Goal: Task Accomplishment & Management: Use online tool/utility

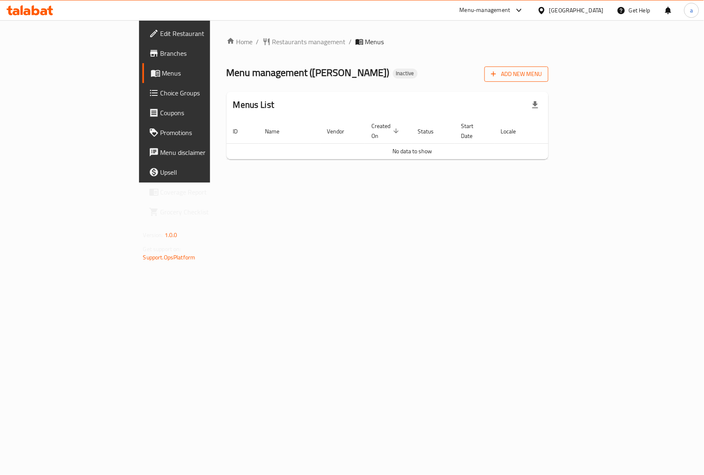
click at [549, 68] on button "Add New Menu" at bounding box center [517, 73] width 64 height 15
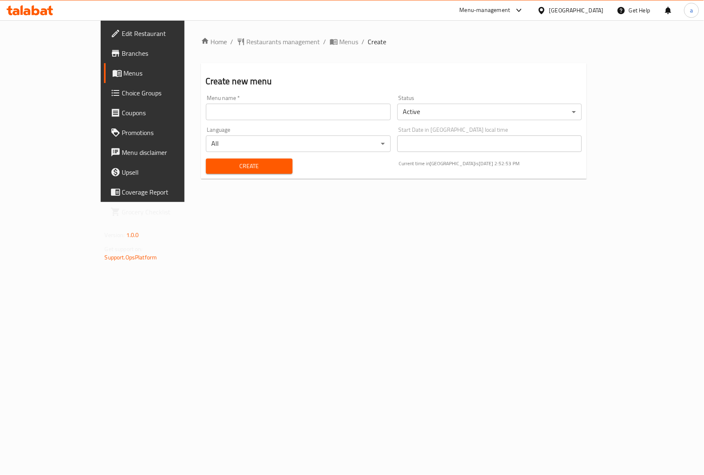
click at [206, 111] on input "text" at bounding box center [298, 112] width 185 height 17
type input "9\10"
click at [213, 169] on span "Create" at bounding box center [249, 166] width 73 height 10
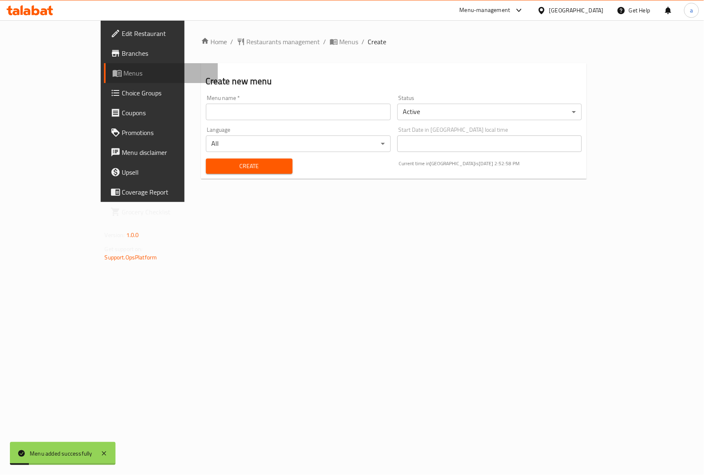
click at [124, 74] on span "Menus" at bounding box center [168, 73] width 88 height 10
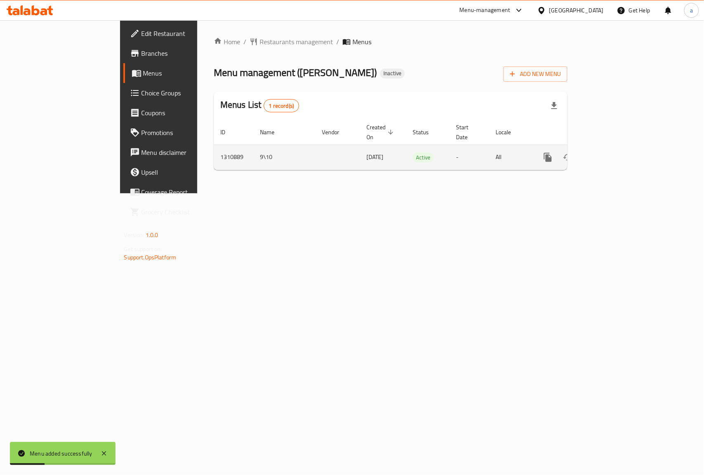
click at [613, 152] on icon "enhanced table" at bounding box center [608, 157] width 10 height 10
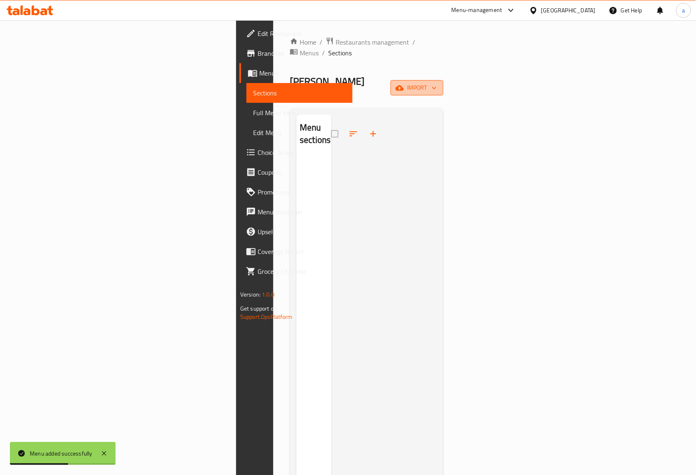
click at [437, 83] on span "import" at bounding box center [417, 88] width 40 height 10
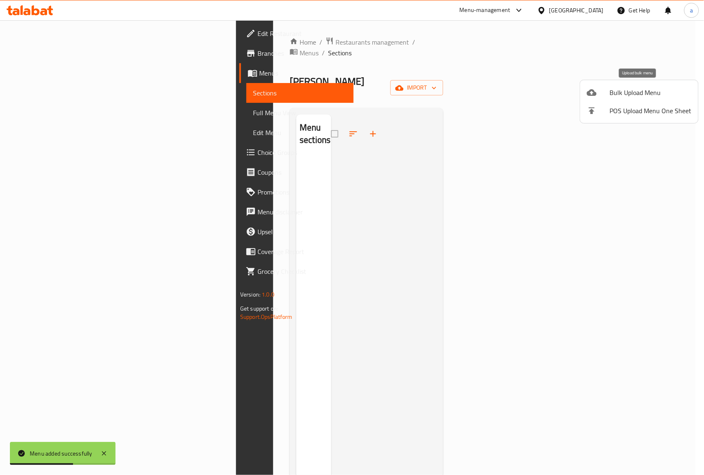
click at [623, 93] on span "Bulk Upload Menu" at bounding box center [651, 93] width 82 height 10
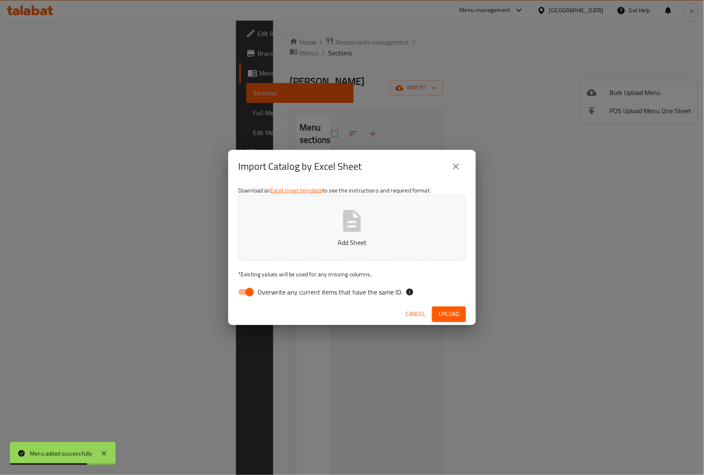
click at [248, 291] on input "Overwrite any current items that have the same ID." at bounding box center [249, 292] width 47 height 16
checkbox input "false"
click at [315, 223] on button "Add Sheet" at bounding box center [352, 227] width 228 height 65
click at [462, 313] on button "Upload" at bounding box center [449, 313] width 34 height 15
click at [452, 168] on icon "close" at bounding box center [456, 166] width 10 height 10
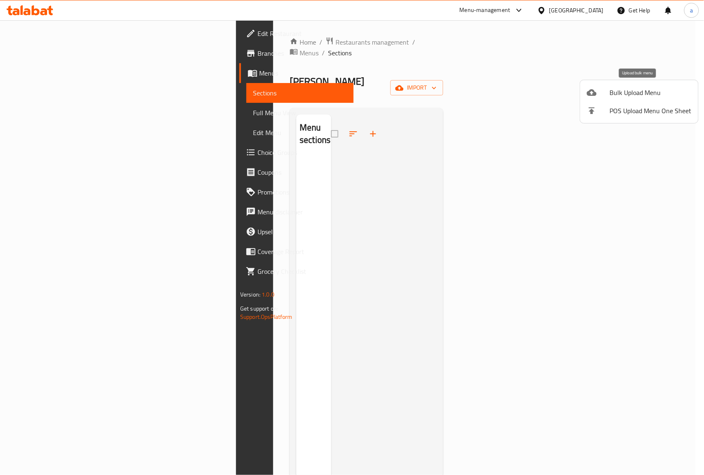
click at [632, 92] on span "Bulk Upload Menu" at bounding box center [651, 93] width 82 height 10
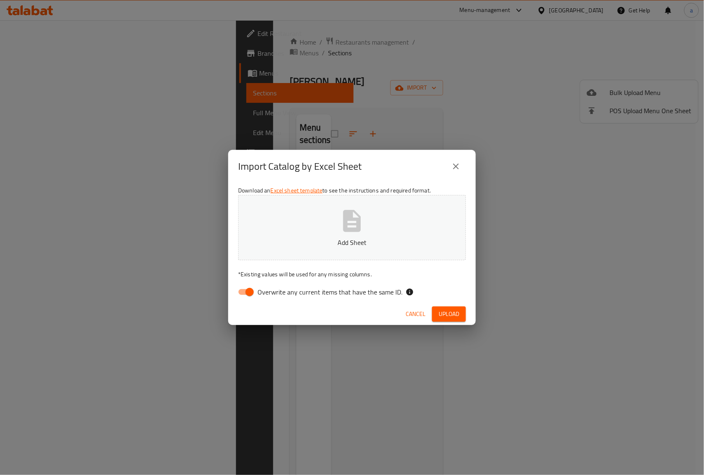
click at [240, 289] on input "Overwrite any current items that have the same ID." at bounding box center [249, 292] width 47 height 16
checkbox input "false"
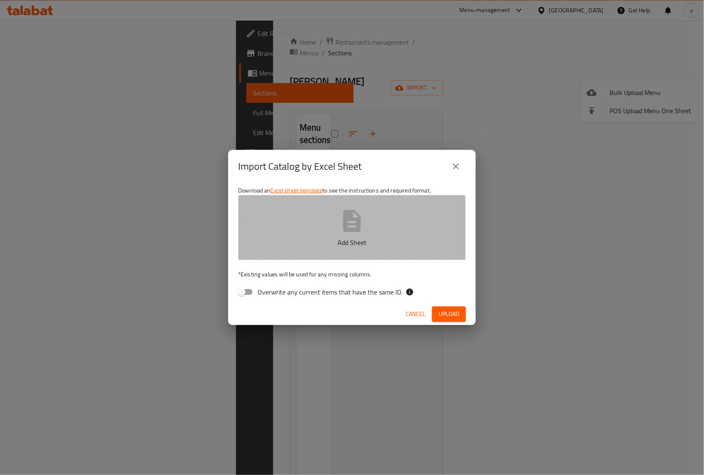
click at [348, 245] on p "Add Sheet" at bounding box center [352, 242] width 202 height 10
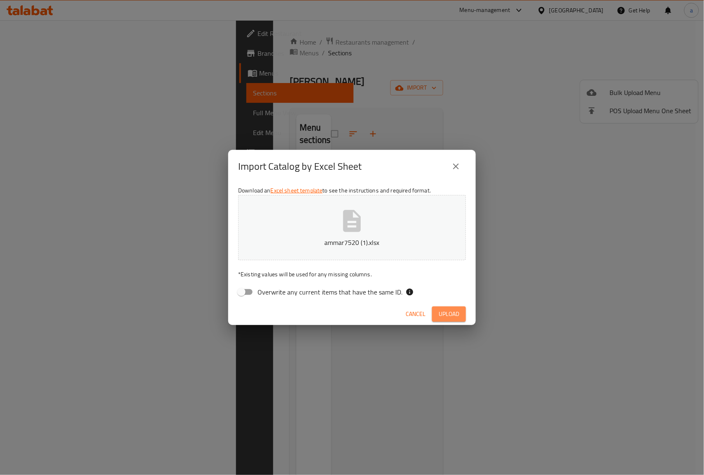
click at [449, 313] on span "Upload" at bounding box center [449, 314] width 21 height 10
click at [455, 316] on span "Upload" at bounding box center [449, 314] width 21 height 10
click at [459, 161] on icon "close" at bounding box center [456, 166] width 10 height 10
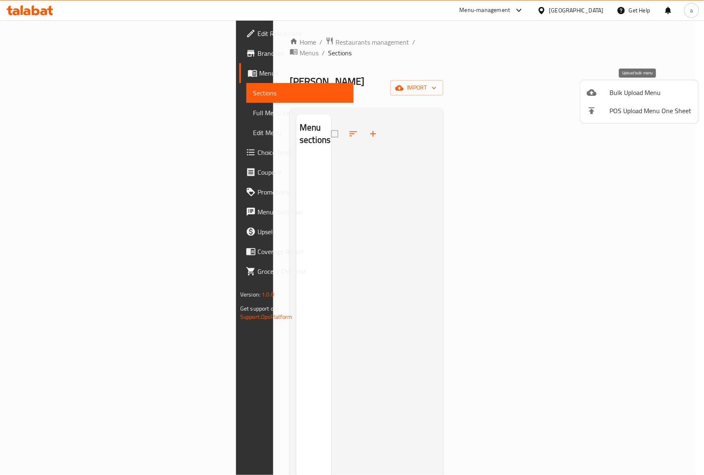
click at [613, 96] on span "Bulk Upload Menu" at bounding box center [651, 93] width 82 height 10
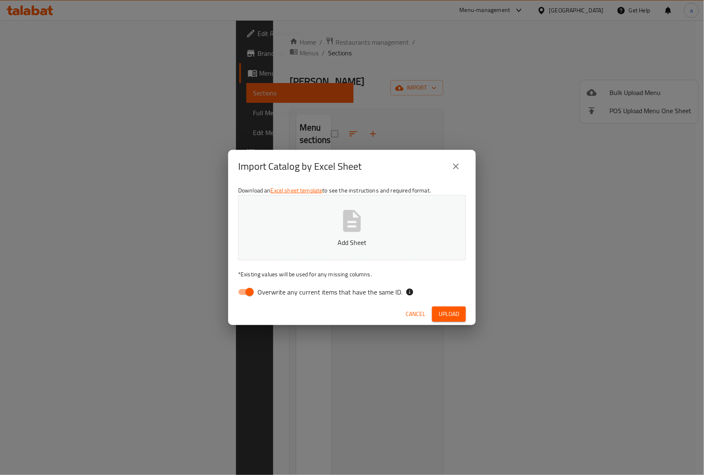
click at [238, 293] on input "Overwrite any current items that have the same ID." at bounding box center [249, 292] width 47 height 16
checkbox input "false"
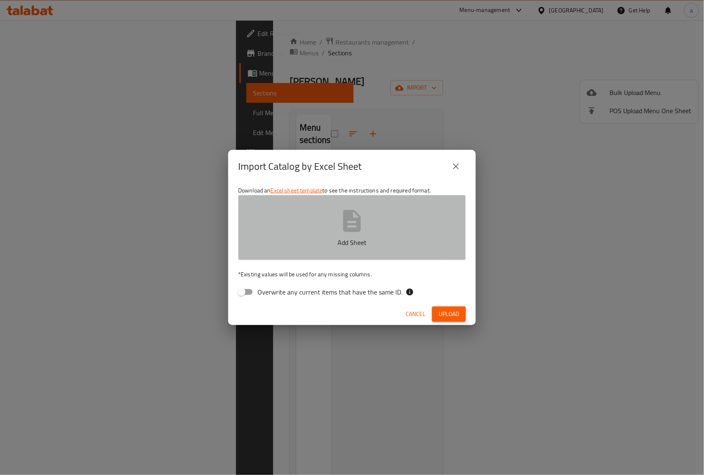
click at [326, 234] on button "Add Sheet" at bounding box center [352, 227] width 228 height 65
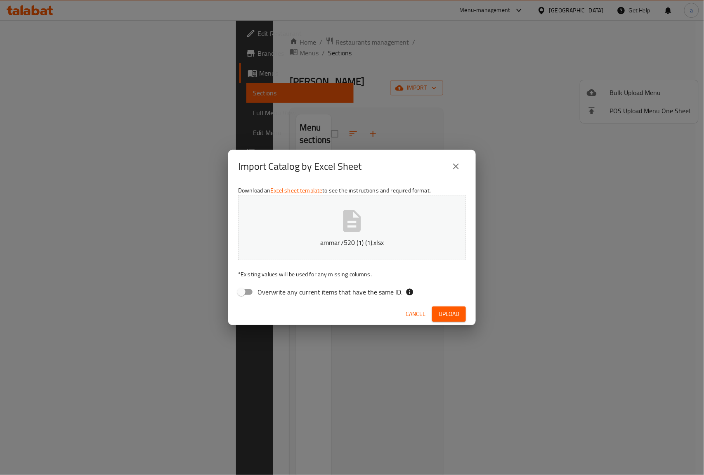
click at [455, 314] on span "Upload" at bounding box center [449, 314] width 21 height 10
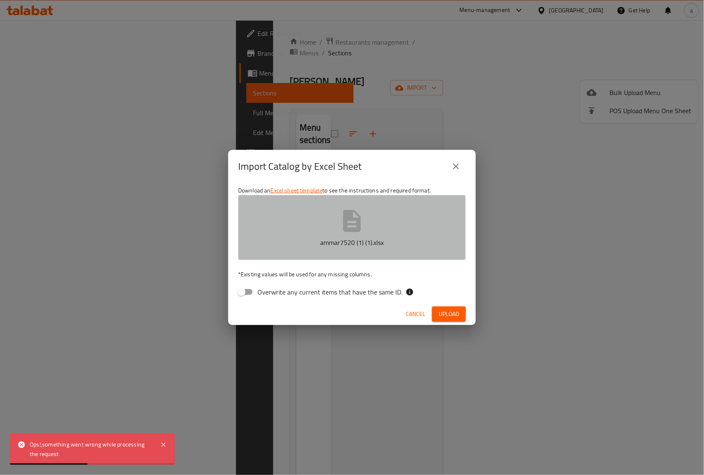
click at [352, 226] on icon "button" at bounding box center [352, 221] width 26 height 26
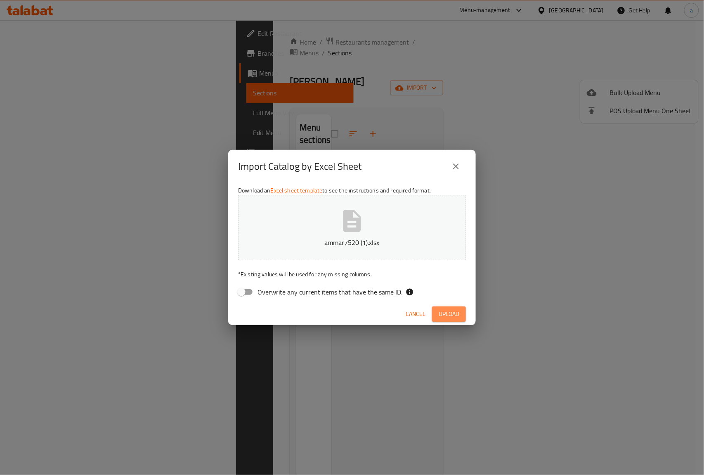
click at [455, 311] on span "Upload" at bounding box center [449, 314] width 21 height 10
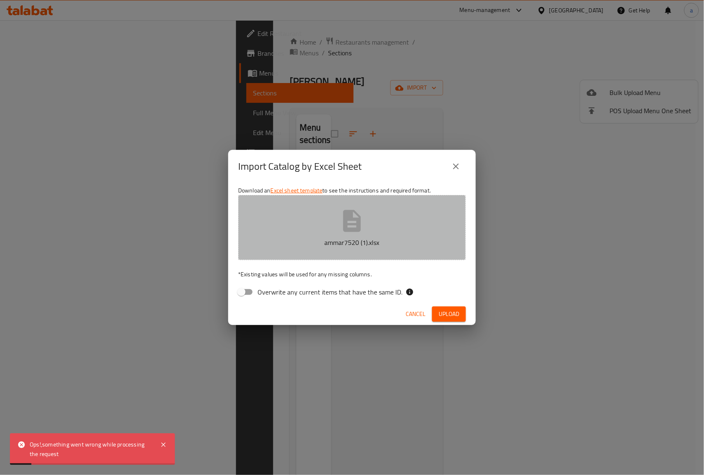
click at [346, 211] on icon "button" at bounding box center [352, 221] width 18 height 22
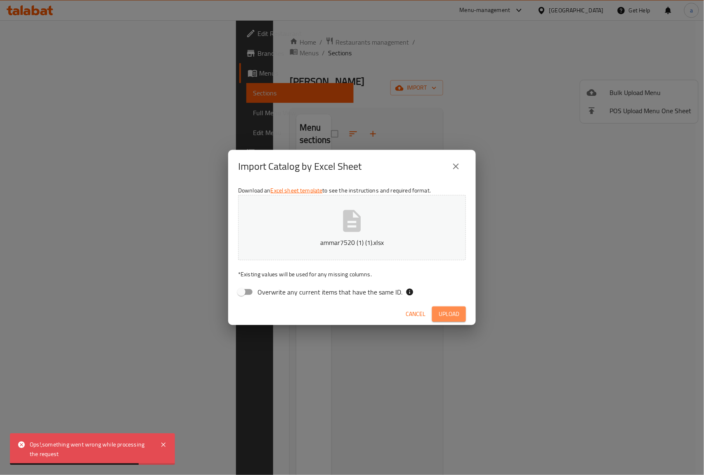
click at [451, 315] on span "Upload" at bounding box center [449, 314] width 21 height 10
click at [462, 171] on button "close" at bounding box center [456, 166] width 20 height 20
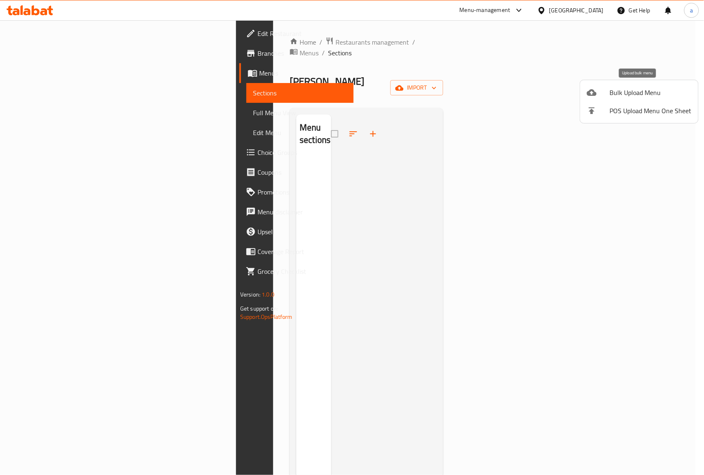
click at [641, 91] on span "Bulk Upload Menu" at bounding box center [651, 93] width 82 height 10
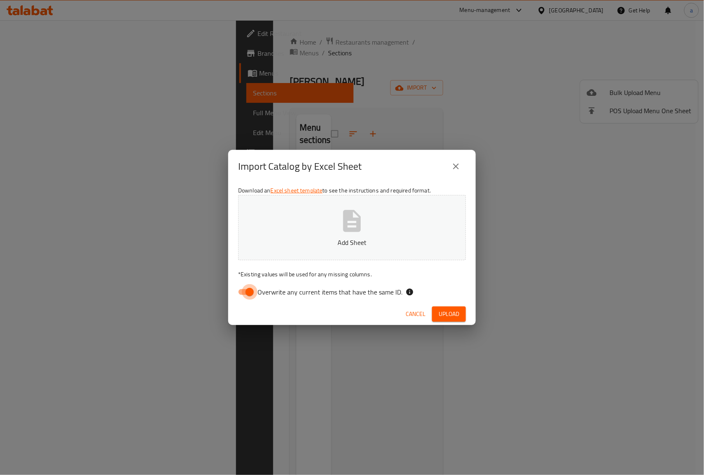
click at [245, 293] on input "Overwrite any current items that have the same ID." at bounding box center [249, 292] width 47 height 16
checkbox input "false"
click at [347, 237] on p "Add Sheet" at bounding box center [352, 242] width 202 height 10
click at [449, 317] on span "Upload" at bounding box center [449, 314] width 21 height 10
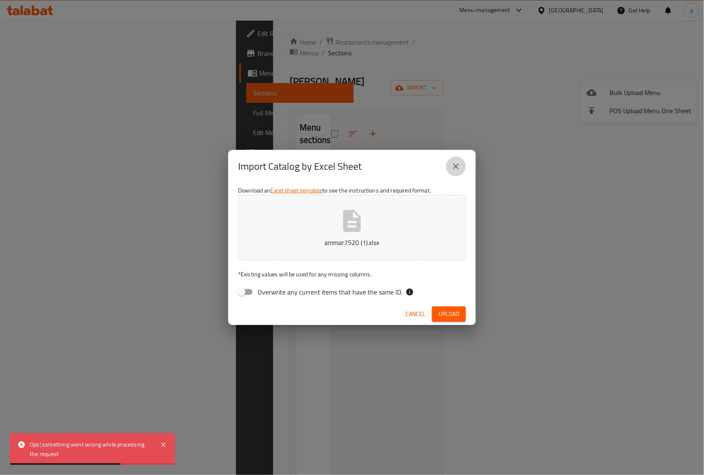
click at [461, 170] on icon "close" at bounding box center [456, 166] width 10 height 10
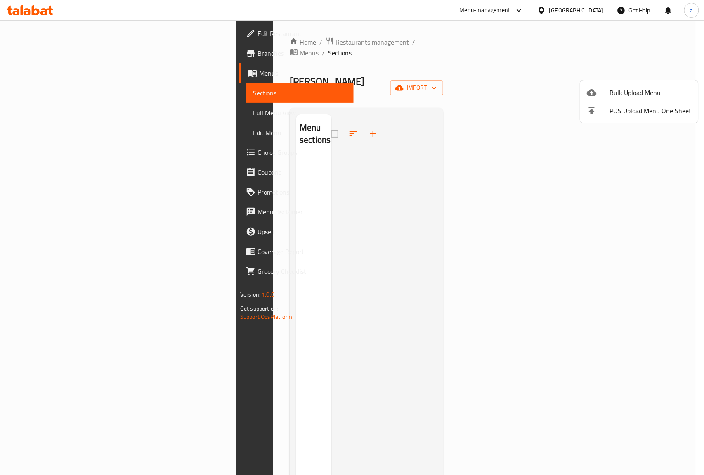
click at [58, 75] on div at bounding box center [352, 237] width 704 height 475
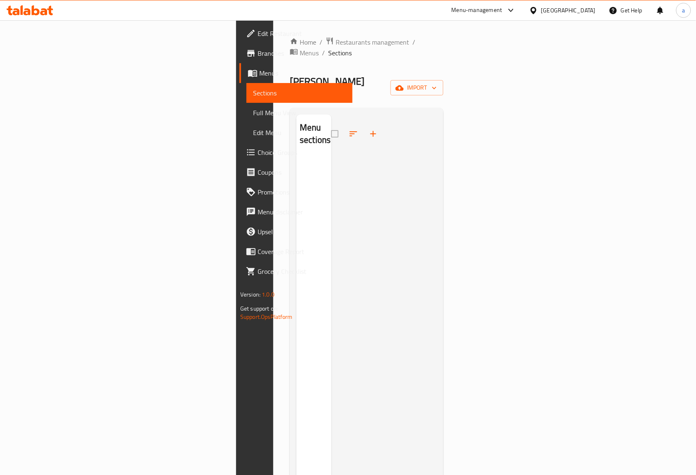
click at [259, 75] on span "Menus" at bounding box center [302, 73] width 87 height 10
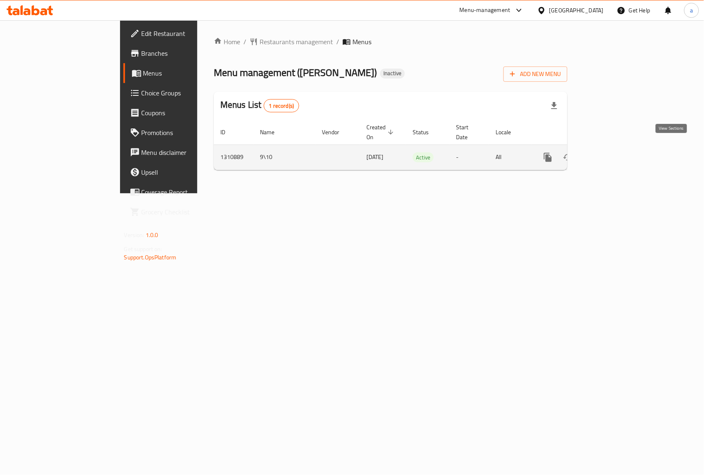
click at [613, 152] on icon "enhanced table" at bounding box center [608, 157] width 10 height 10
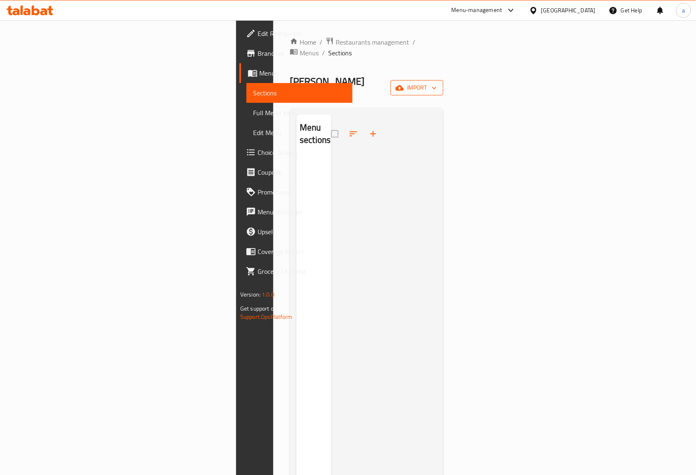
click at [437, 83] on span "import" at bounding box center [417, 88] width 40 height 10
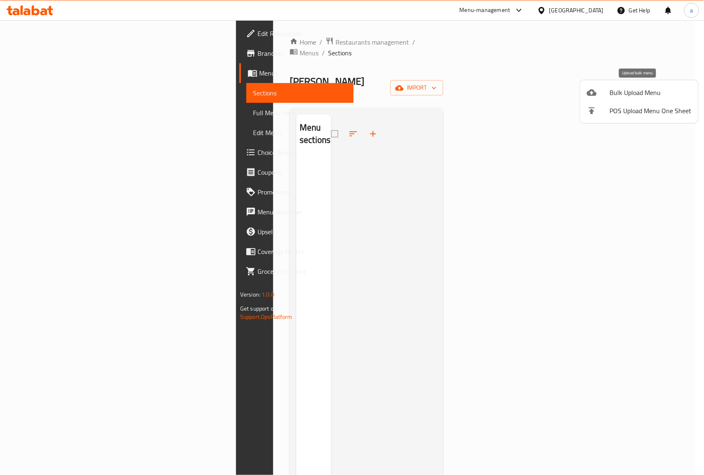
click at [621, 93] on span "Bulk Upload Menu" at bounding box center [651, 93] width 82 height 10
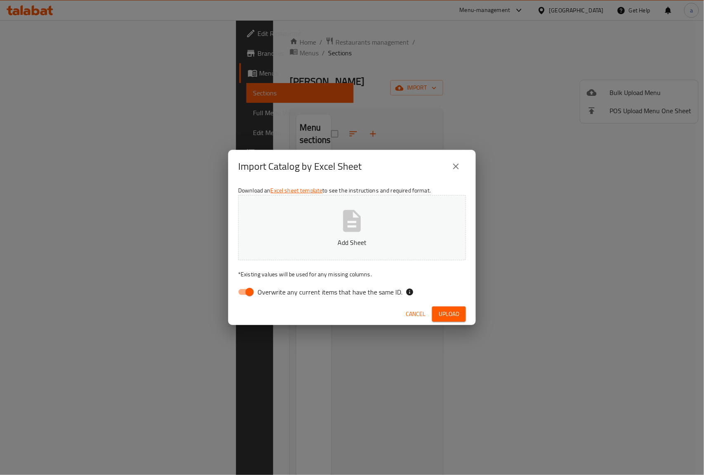
click at [417, 312] on span "Cancel" at bounding box center [416, 314] width 20 height 10
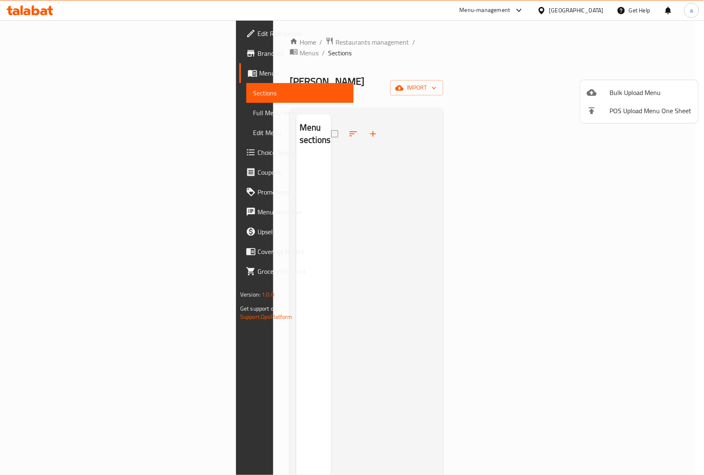
click at [46, 66] on div at bounding box center [352, 237] width 704 height 475
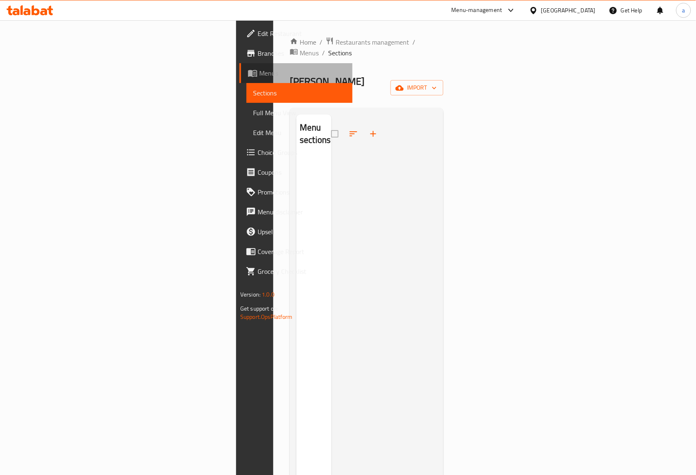
click at [259, 75] on span "Menus" at bounding box center [302, 73] width 87 height 10
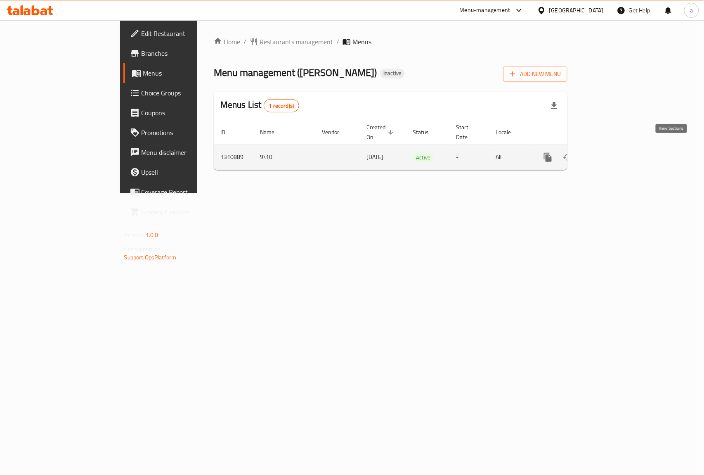
click at [611, 154] on icon "enhanced table" at bounding box center [607, 157] width 7 height 7
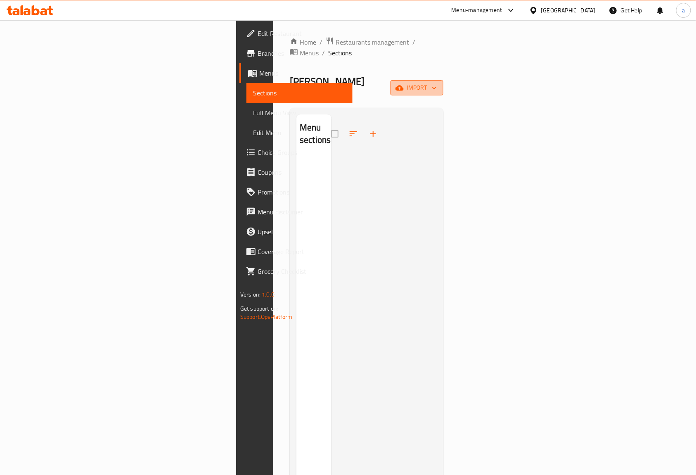
click at [437, 83] on span "import" at bounding box center [417, 88] width 40 height 10
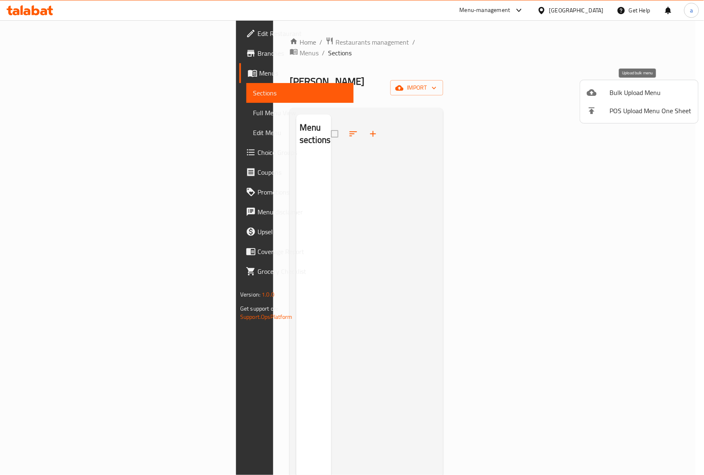
click at [633, 96] on span "Bulk Upload Menu" at bounding box center [651, 93] width 82 height 10
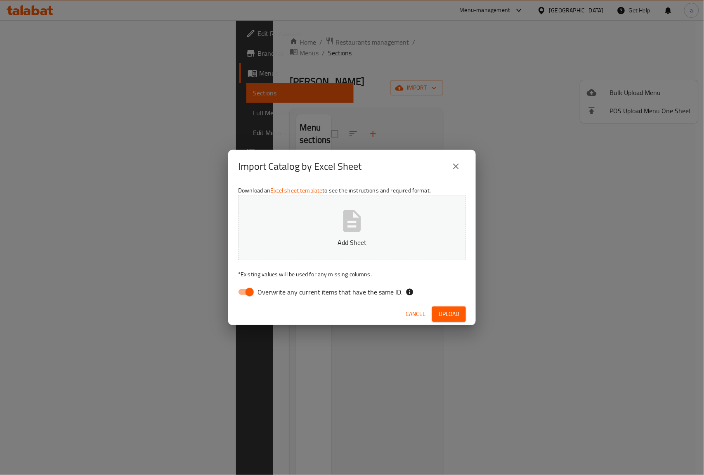
click at [251, 294] on input "Overwrite any current items that have the same ID." at bounding box center [249, 292] width 47 height 16
checkbox input "false"
click at [321, 236] on button "Add Sheet" at bounding box center [352, 227] width 228 height 65
click at [453, 311] on span "Upload" at bounding box center [449, 314] width 21 height 10
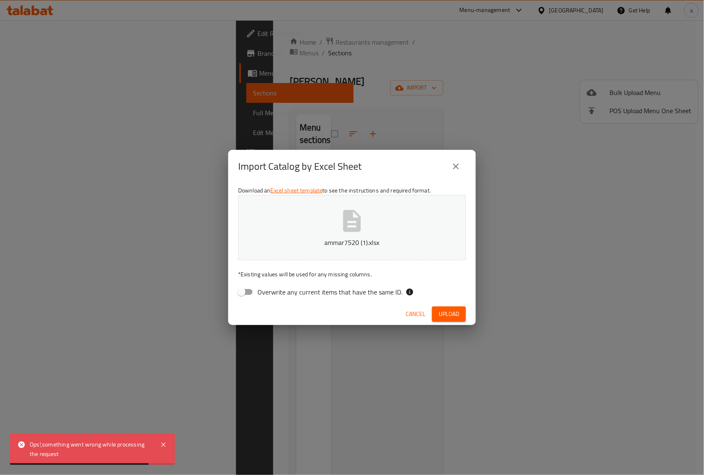
click at [76, 440] on div "Ops!,something went wrong while processing the request" at bounding box center [91, 449] width 122 height 19
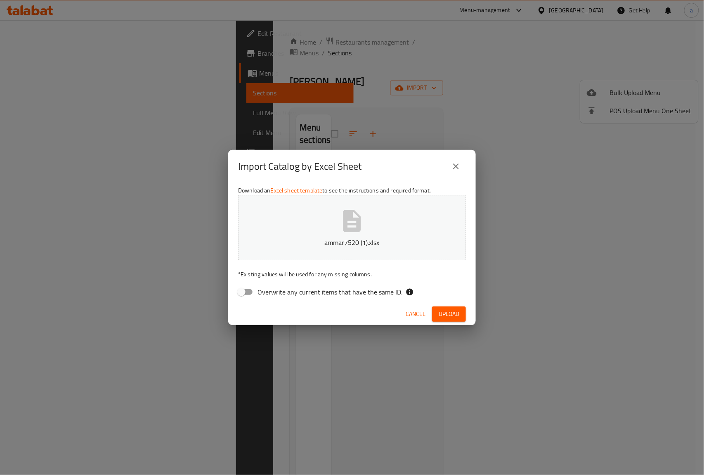
click at [417, 311] on span "Cancel" at bounding box center [416, 314] width 20 height 10
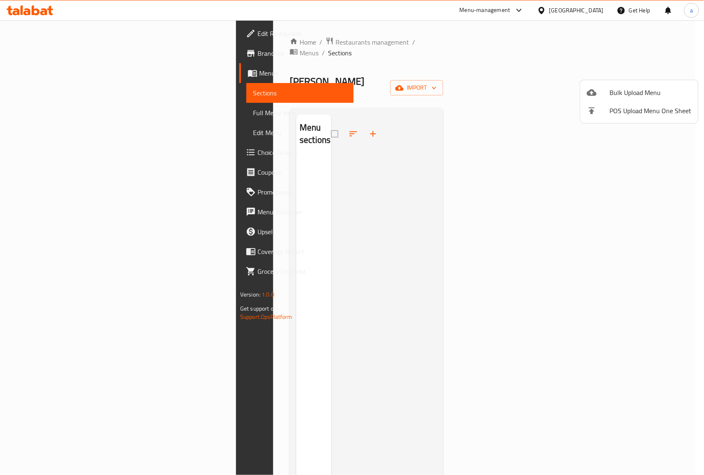
click at [31, 73] on div at bounding box center [352, 237] width 704 height 475
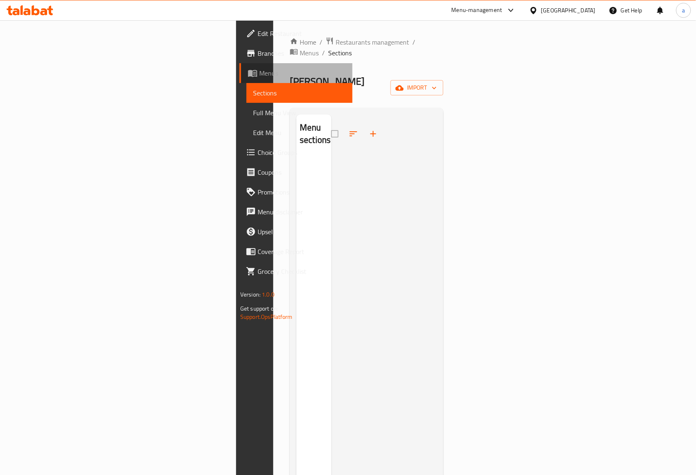
click at [259, 73] on span "Menus" at bounding box center [302, 73] width 87 height 10
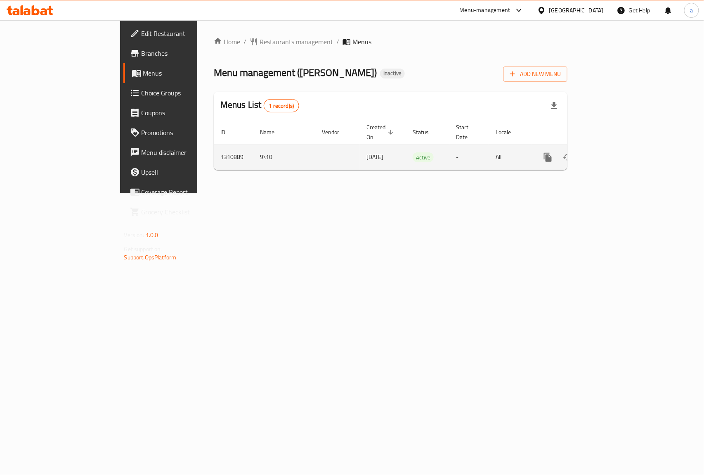
click at [613, 152] on icon "enhanced table" at bounding box center [608, 157] width 10 height 10
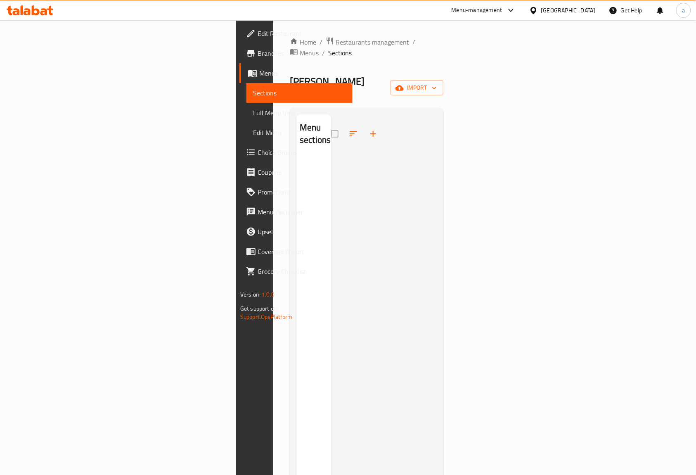
click at [443, 62] on div "Home / Restaurants management / Menus / Sections Asanka Delight Inactive import…" at bounding box center [367, 316] width 154 height 559
click at [443, 80] on button "import" at bounding box center [417, 87] width 53 height 15
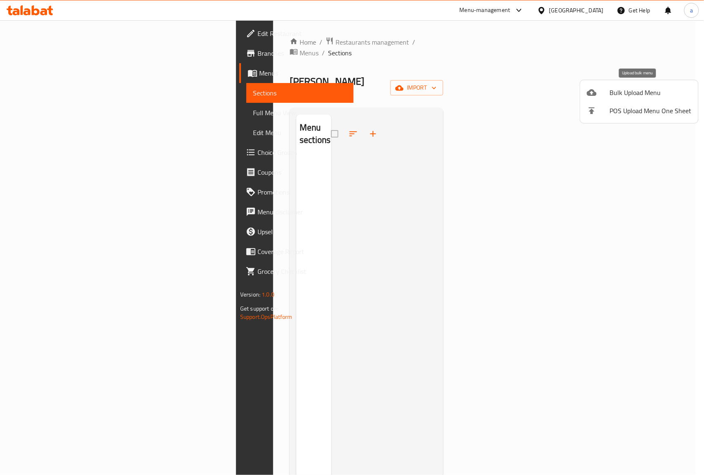
click at [611, 96] on span "Bulk Upload Menu" at bounding box center [651, 93] width 82 height 10
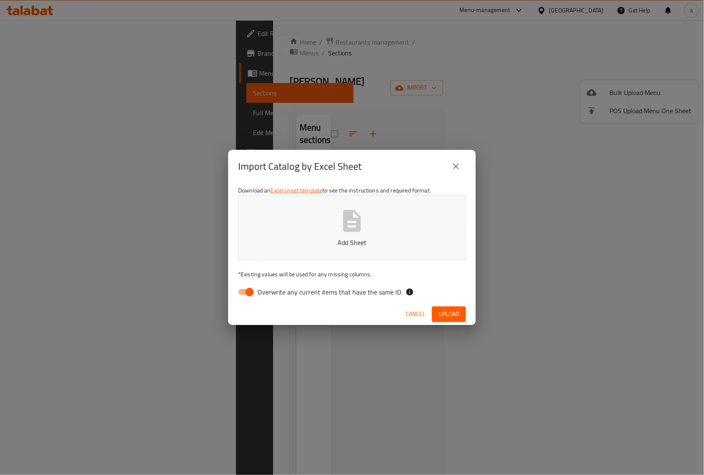
click at [251, 290] on input "Overwrite any current items that have the same ID." at bounding box center [249, 292] width 47 height 16
checkbox input "false"
click at [328, 228] on button "Add Sheet" at bounding box center [352, 227] width 228 height 65
click at [441, 310] on span "Upload" at bounding box center [449, 314] width 21 height 10
drag, startPoint x: 410, startPoint y: 315, endPoint x: 407, endPoint y: 185, distance: 130.1
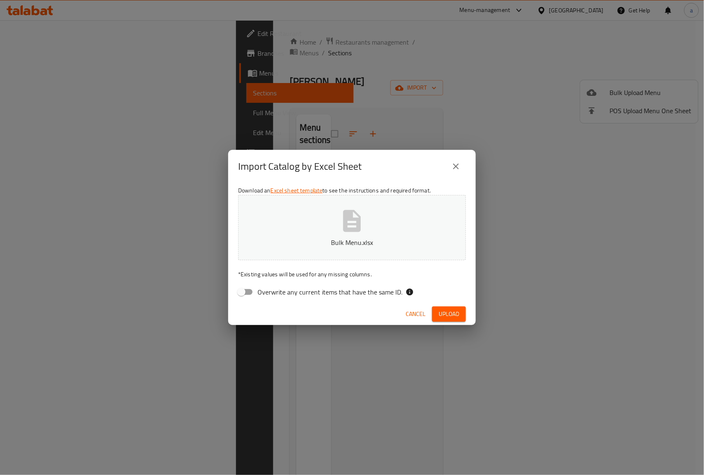
click at [410, 315] on span "Cancel" at bounding box center [416, 314] width 20 height 10
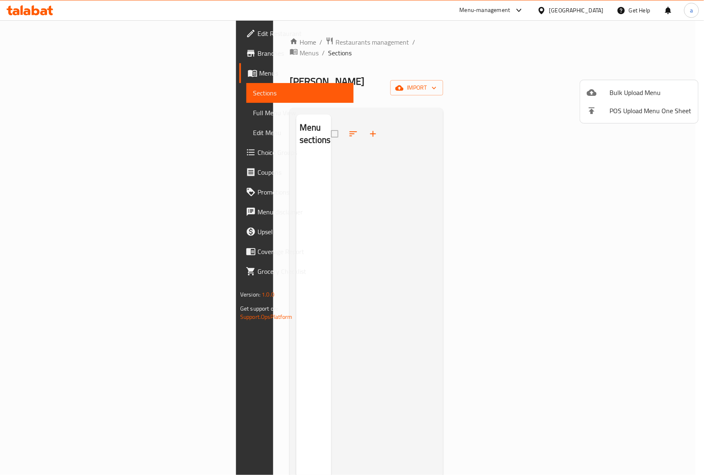
click at [439, 212] on div at bounding box center [352, 237] width 704 height 475
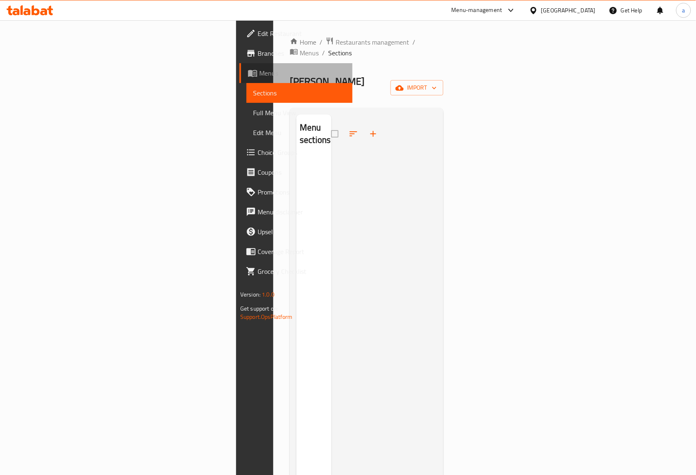
click at [259, 70] on span "Menus" at bounding box center [302, 73] width 87 height 10
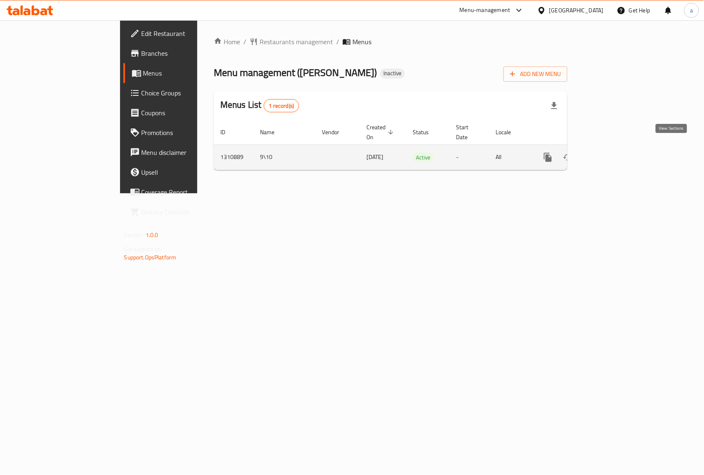
click at [613, 152] on icon "enhanced table" at bounding box center [608, 157] width 10 height 10
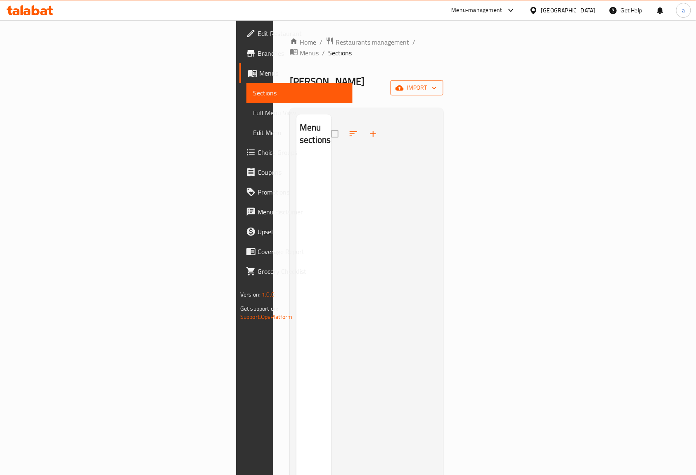
click at [437, 83] on span "import" at bounding box center [417, 88] width 40 height 10
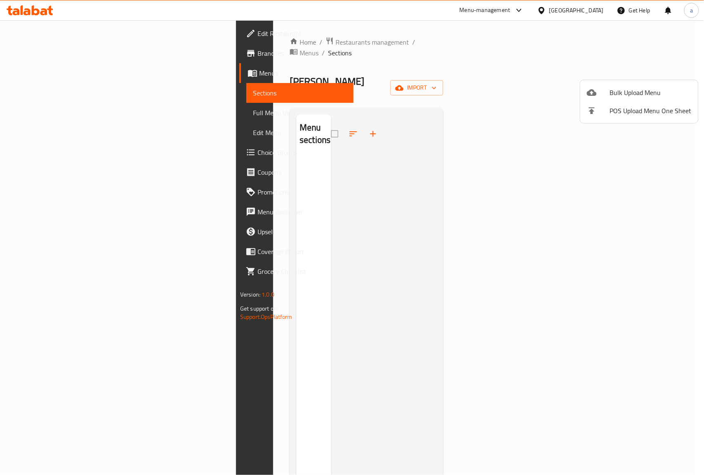
drag, startPoint x: 602, startPoint y: 101, endPoint x: 539, endPoint y: 58, distance: 76.4
click at [539, 58] on div "Bulk Upload Menu POS Upload Menu One Sheet" at bounding box center [352, 237] width 704 height 475
click at [610, 88] on span "Bulk Upload Menu" at bounding box center [651, 93] width 82 height 10
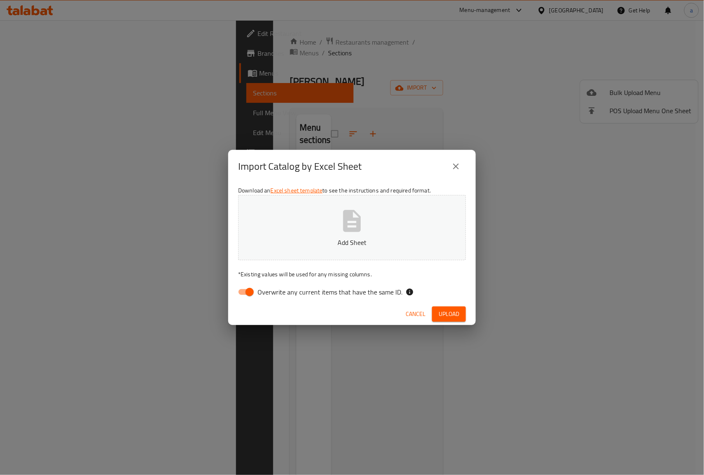
click at [245, 290] on input "Overwrite any current items that have the same ID." at bounding box center [249, 292] width 47 height 16
checkbox input "false"
click at [350, 232] on icon "button" at bounding box center [352, 221] width 26 height 26
click at [452, 313] on span "Upload" at bounding box center [449, 314] width 21 height 10
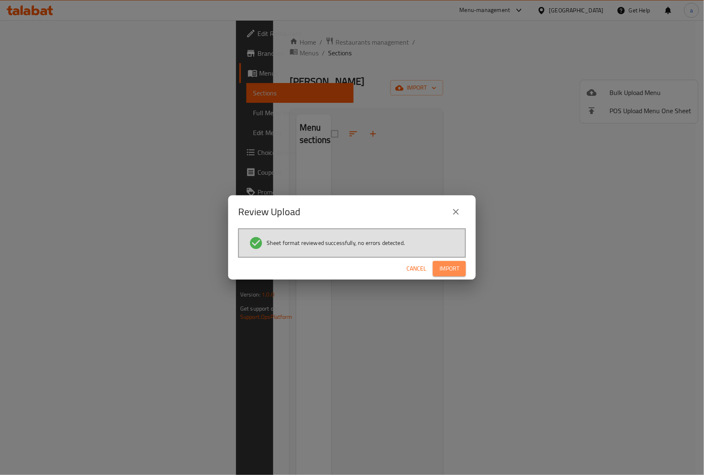
click at [436, 265] on button "Import" at bounding box center [449, 268] width 33 height 15
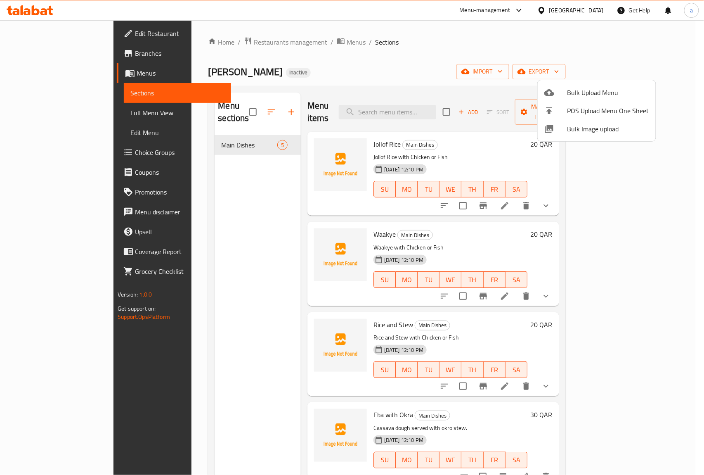
click at [217, 174] on div at bounding box center [352, 237] width 704 height 475
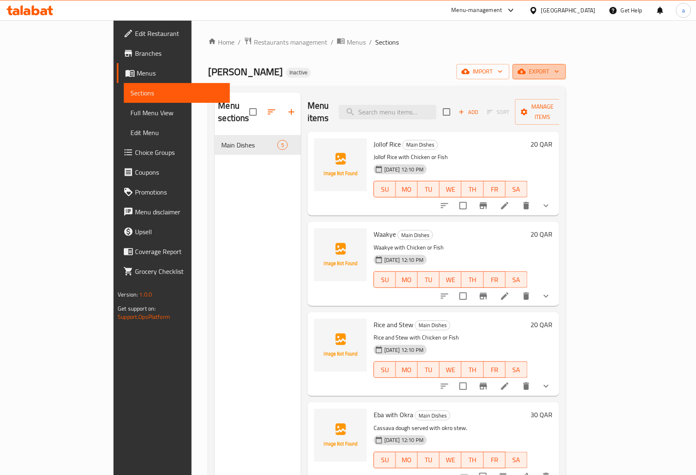
click at [559, 74] on span "export" at bounding box center [539, 71] width 40 height 10
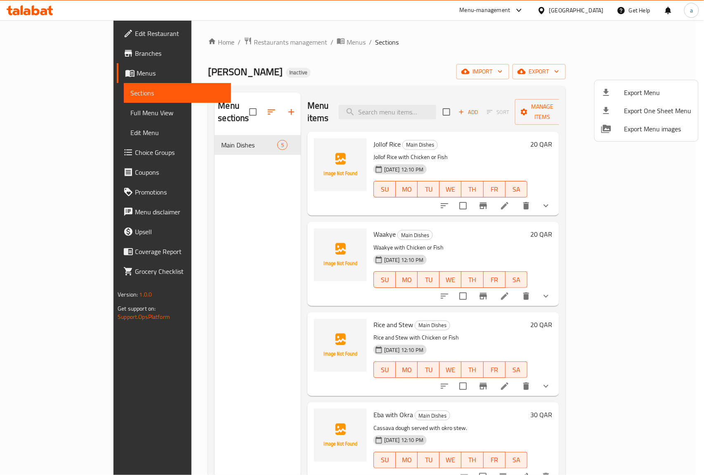
click at [588, 68] on div at bounding box center [352, 237] width 704 height 475
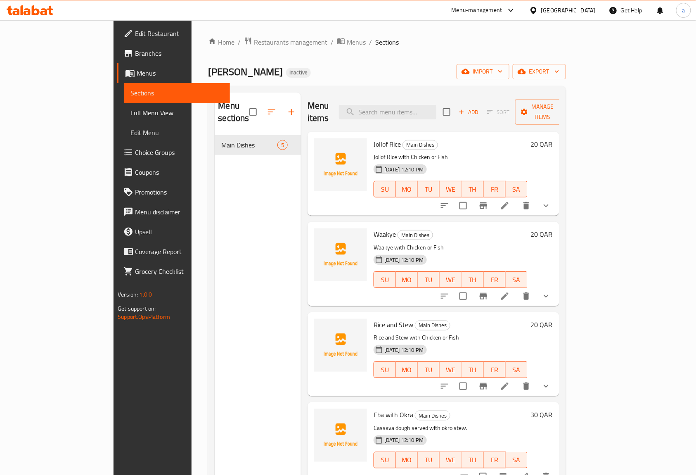
click at [503, 68] on span "import" at bounding box center [483, 71] width 40 height 10
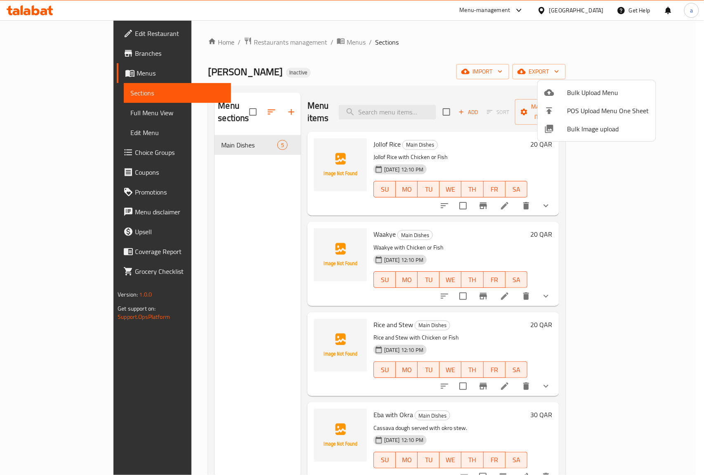
click at [492, 50] on div at bounding box center [352, 237] width 704 height 475
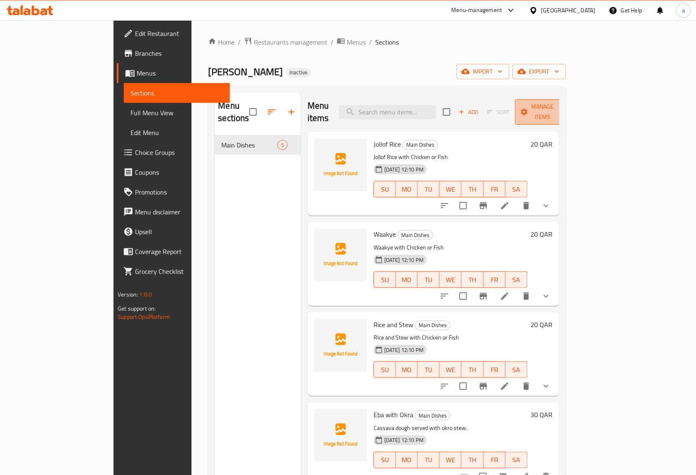
click at [564, 111] on span "Manage items" at bounding box center [543, 112] width 42 height 21
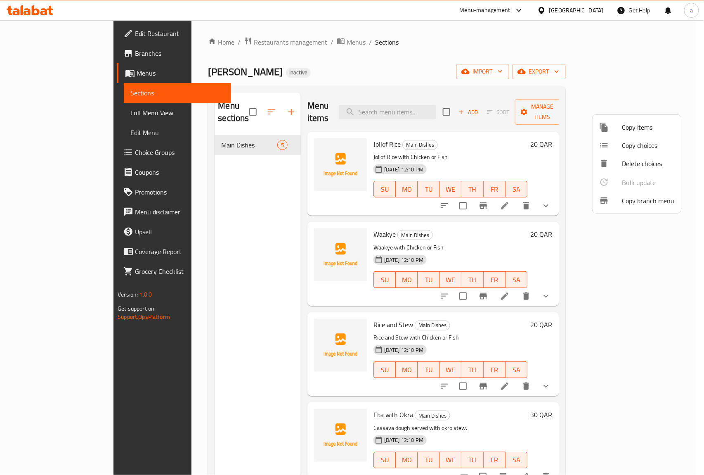
click at [635, 69] on div at bounding box center [352, 237] width 704 height 475
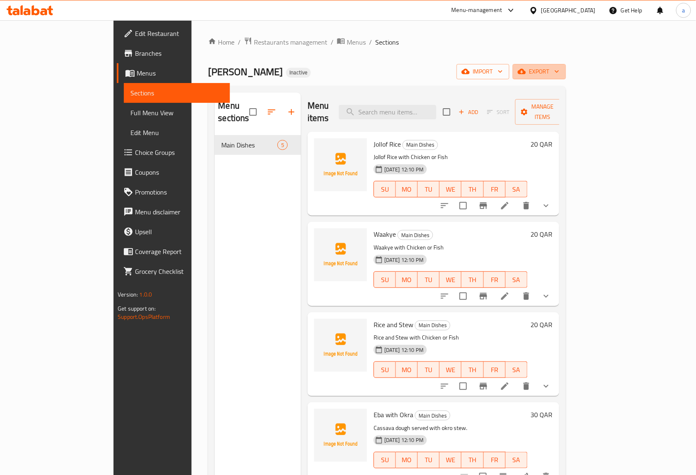
click at [526, 69] on icon "button" at bounding box center [522, 71] width 8 height 8
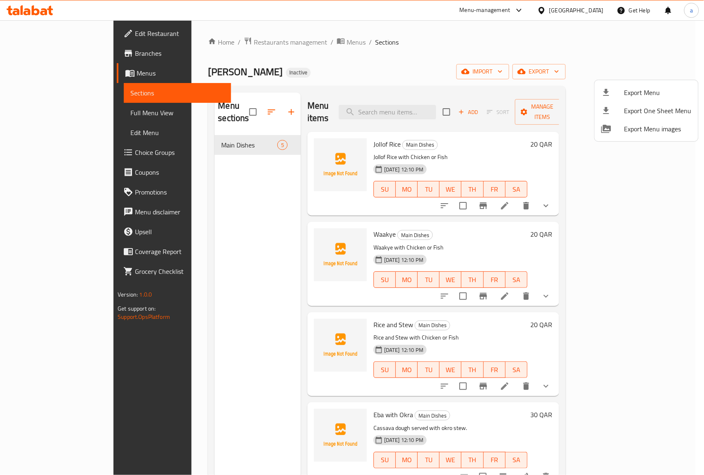
click at [446, 57] on div at bounding box center [352, 237] width 704 height 475
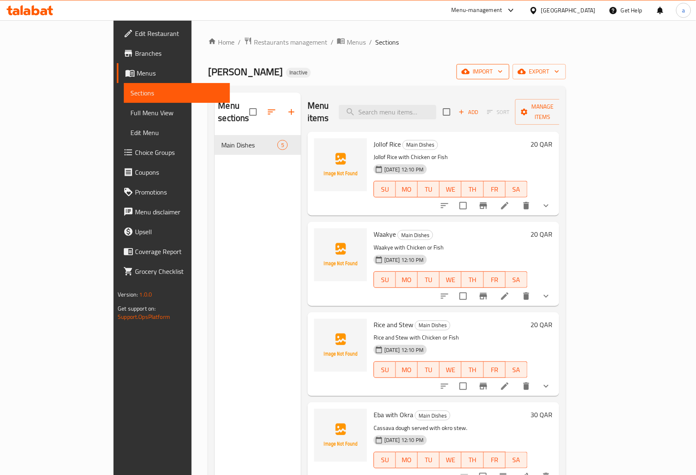
click at [470, 75] on icon "button" at bounding box center [466, 71] width 8 height 8
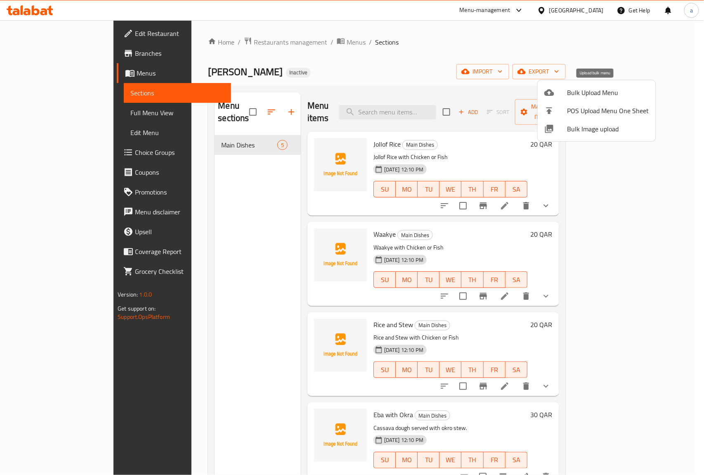
click at [585, 90] on span "Bulk Upload Menu" at bounding box center [609, 93] width 82 height 10
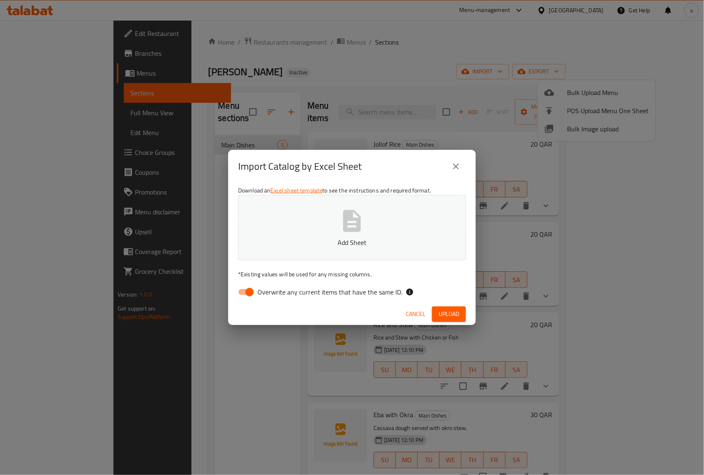
click at [459, 161] on button "close" at bounding box center [456, 166] width 20 height 20
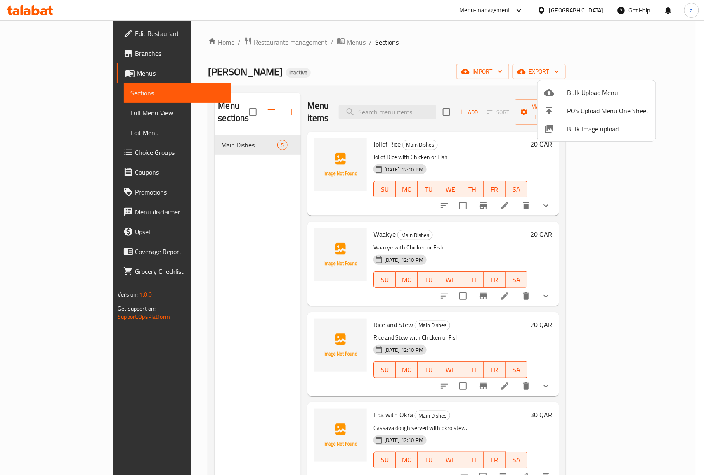
click at [644, 74] on div at bounding box center [352, 237] width 704 height 475
